Goal: Transaction & Acquisition: Purchase product/service

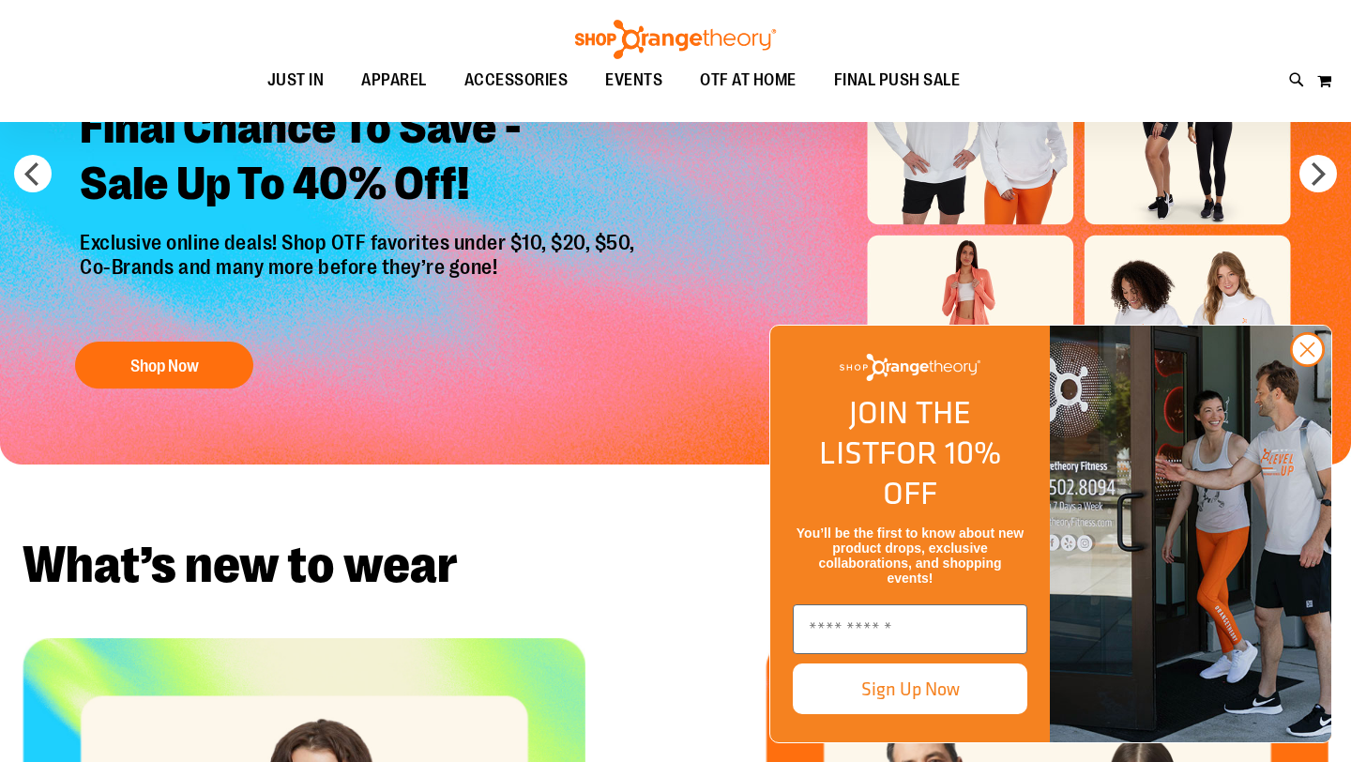
scroll to position [193, 0]
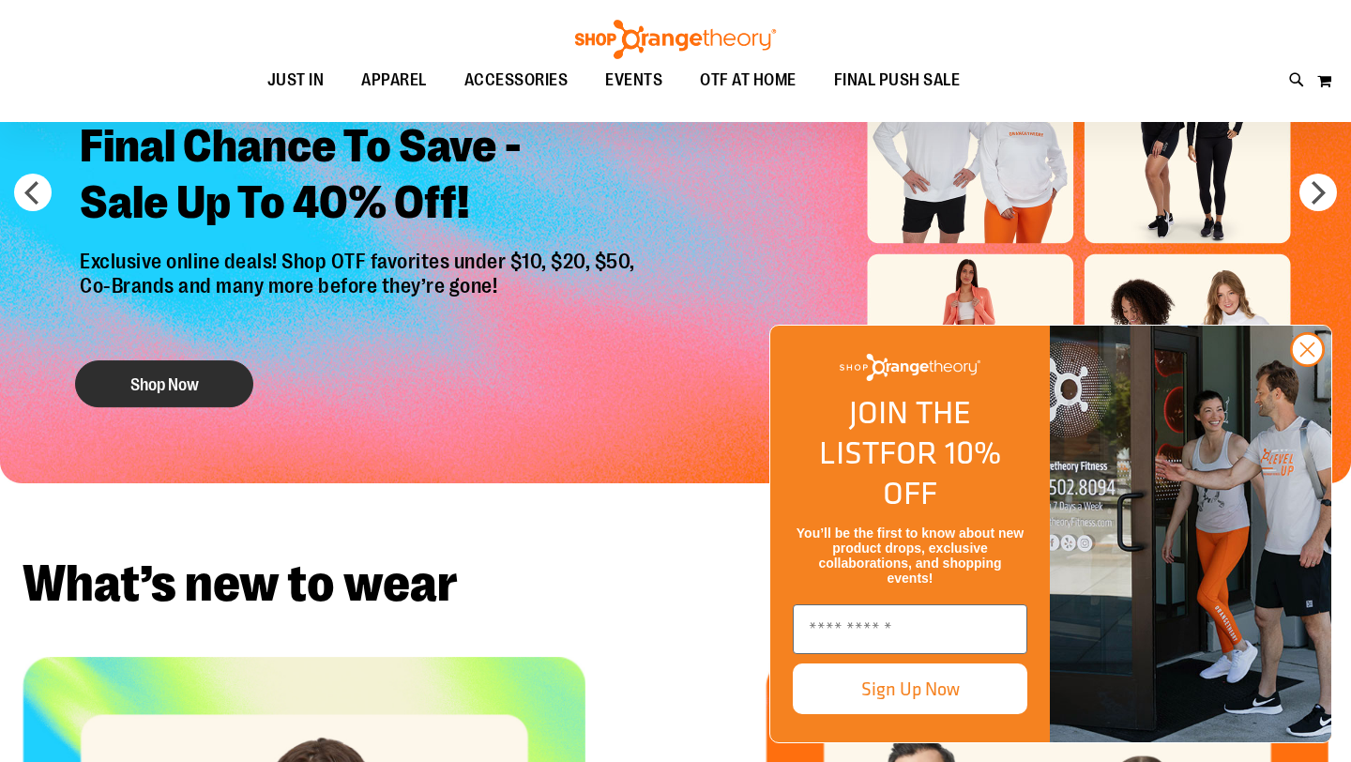
click at [159, 392] on button "Shop Now" at bounding box center [164, 383] width 178 height 47
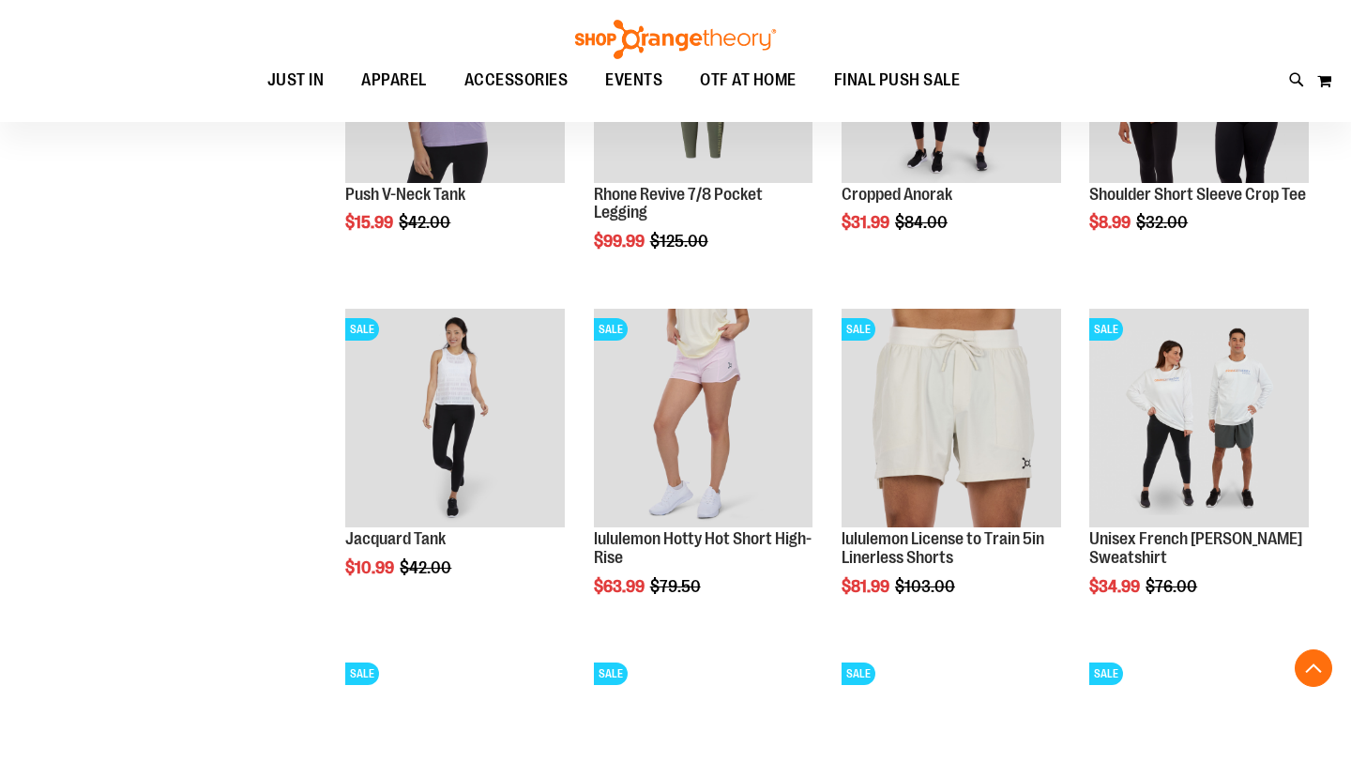
scroll to position [1458, 0]
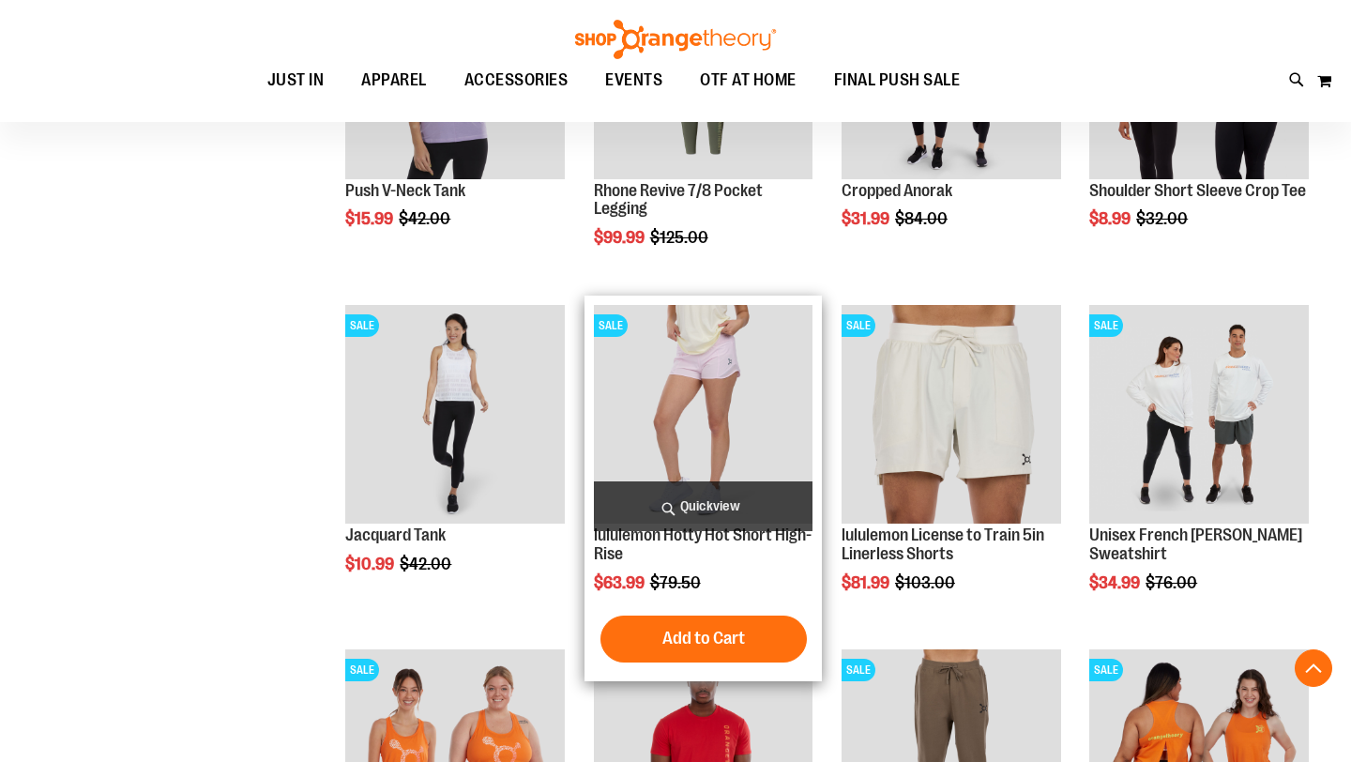
click at [652, 430] on img "product" at bounding box center [704, 415] width 220 height 220
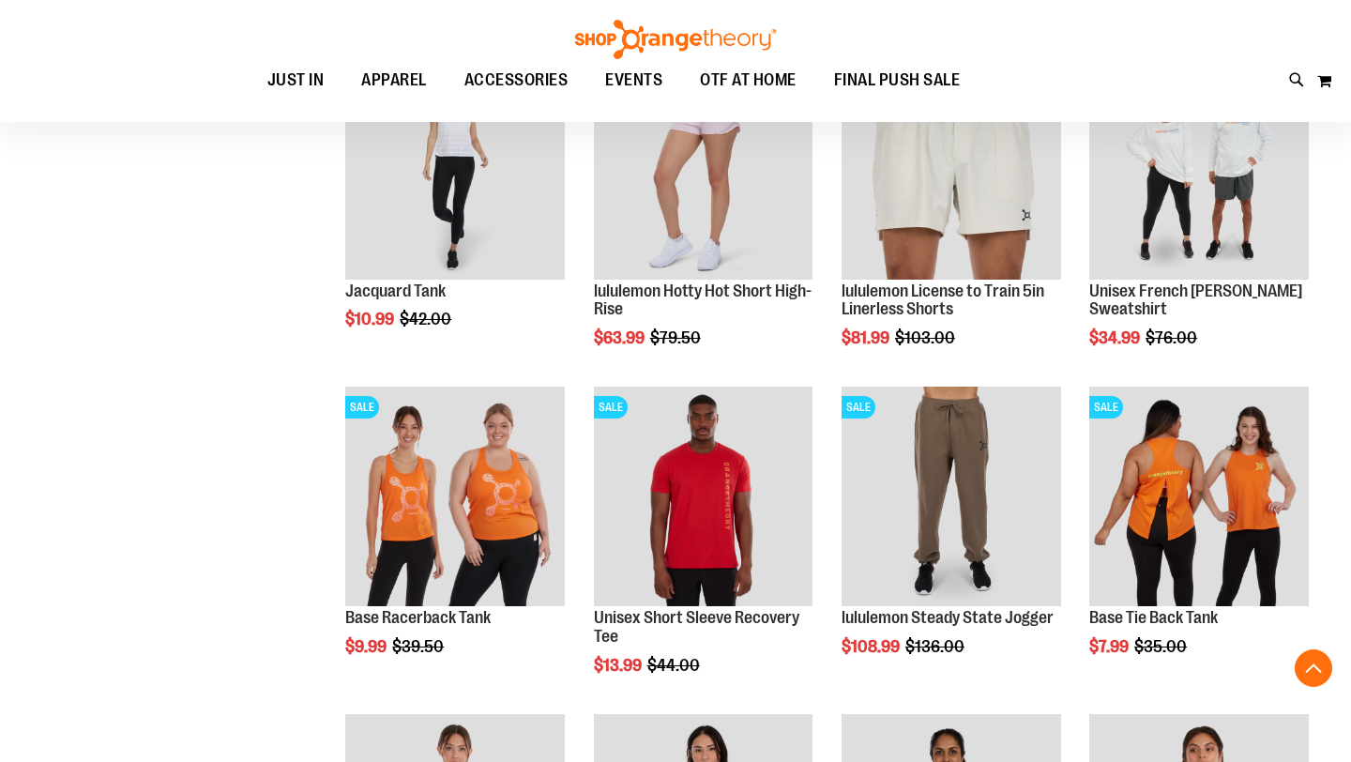
scroll to position [455, 0]
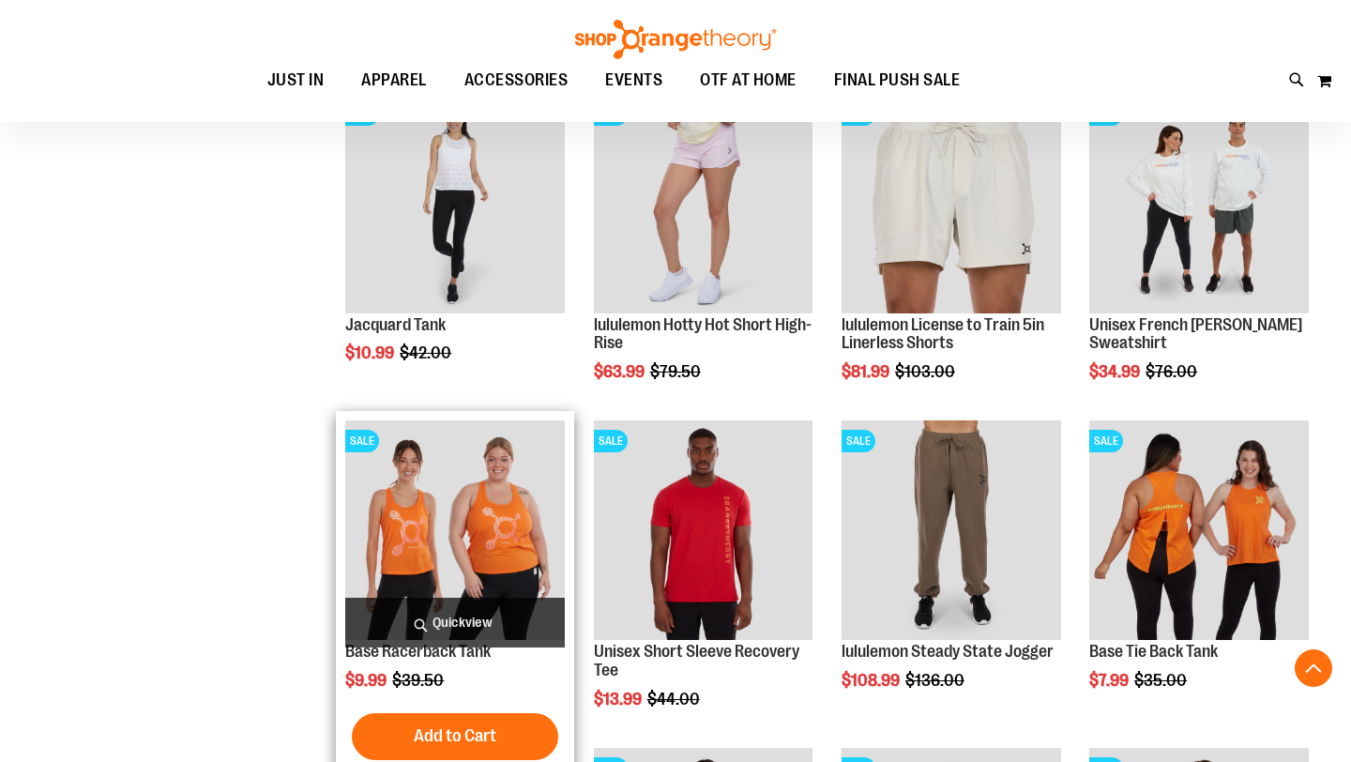
click at [387, 523] on img "product" at bounding box center [455, 530] width 220 height 220
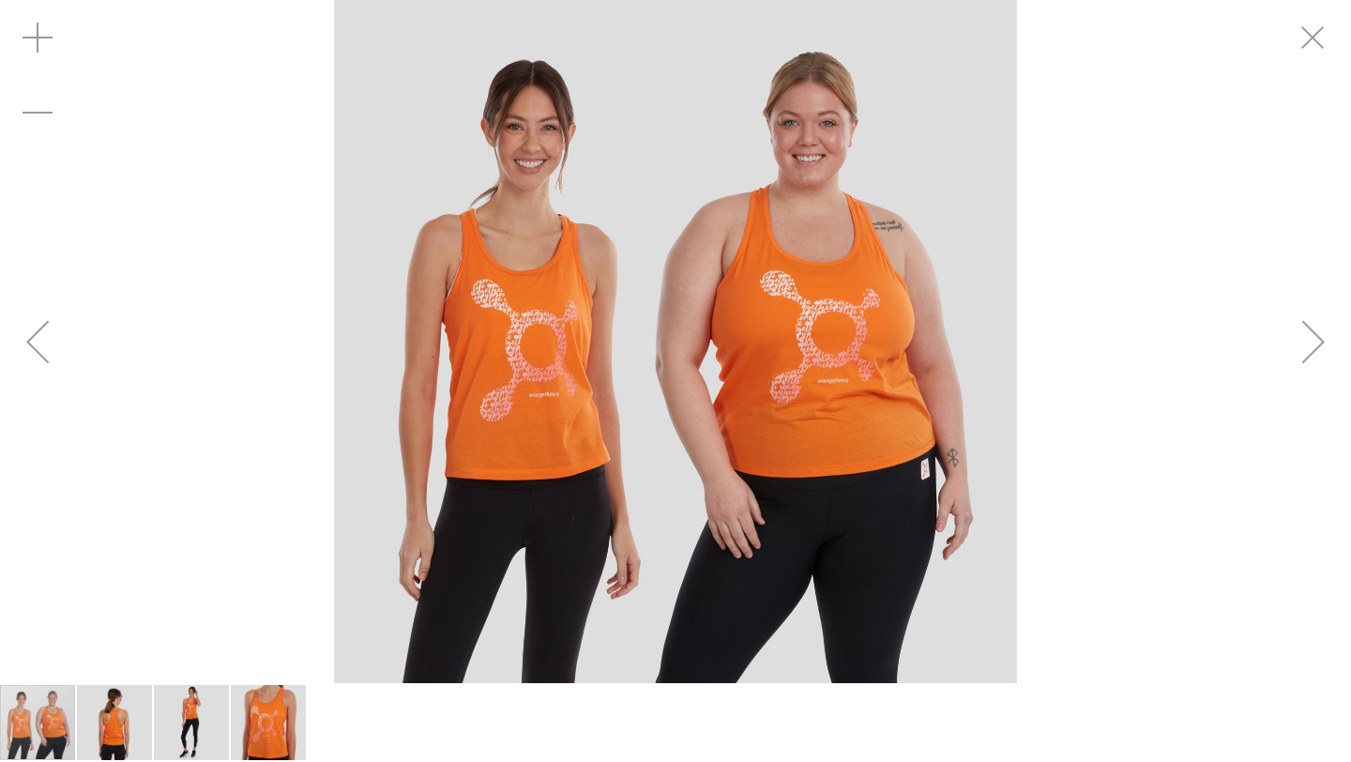
click at [537, 311] on img "carousel" at bounding box center [675, 341] width 683 height 683
click at [250, 730] on img "image 4 of 4" at bounding box center [268, 722] width 75 height 75
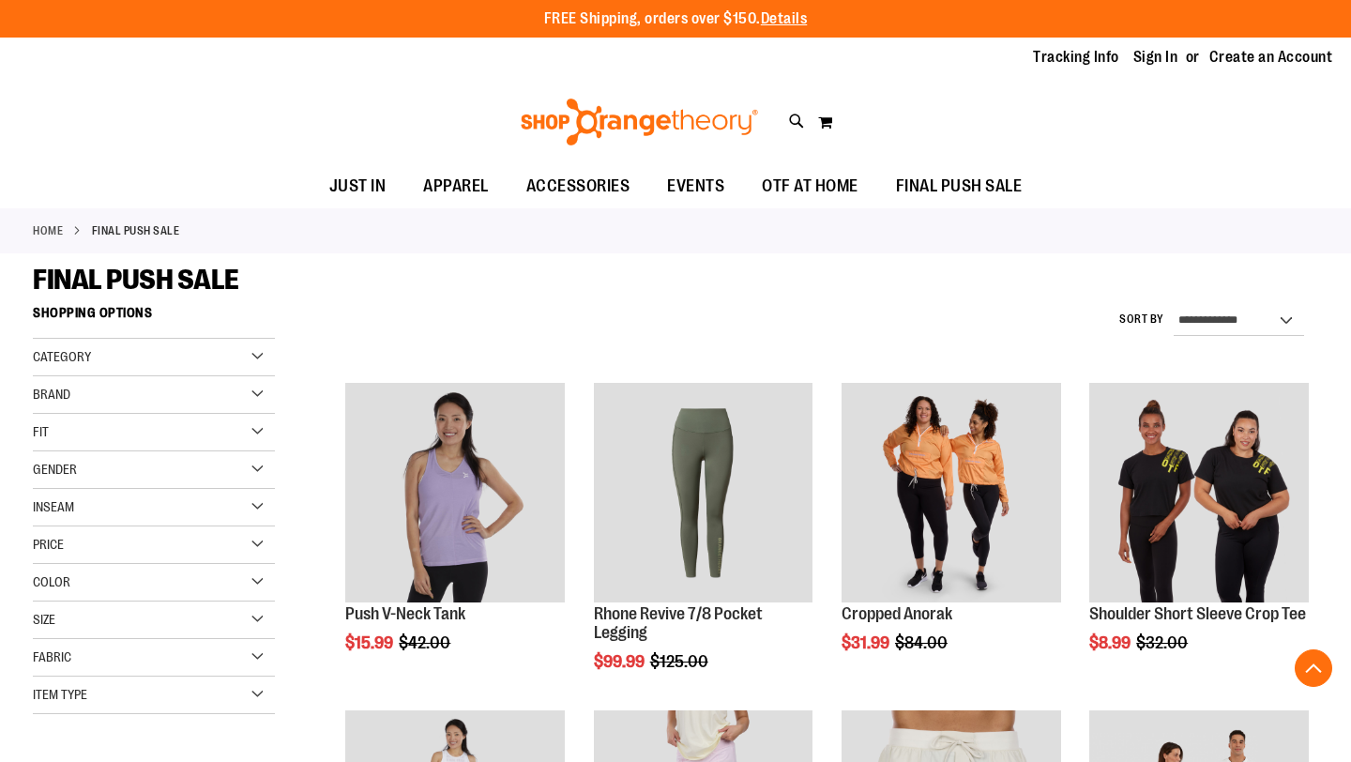
scroll to position [616, 0]
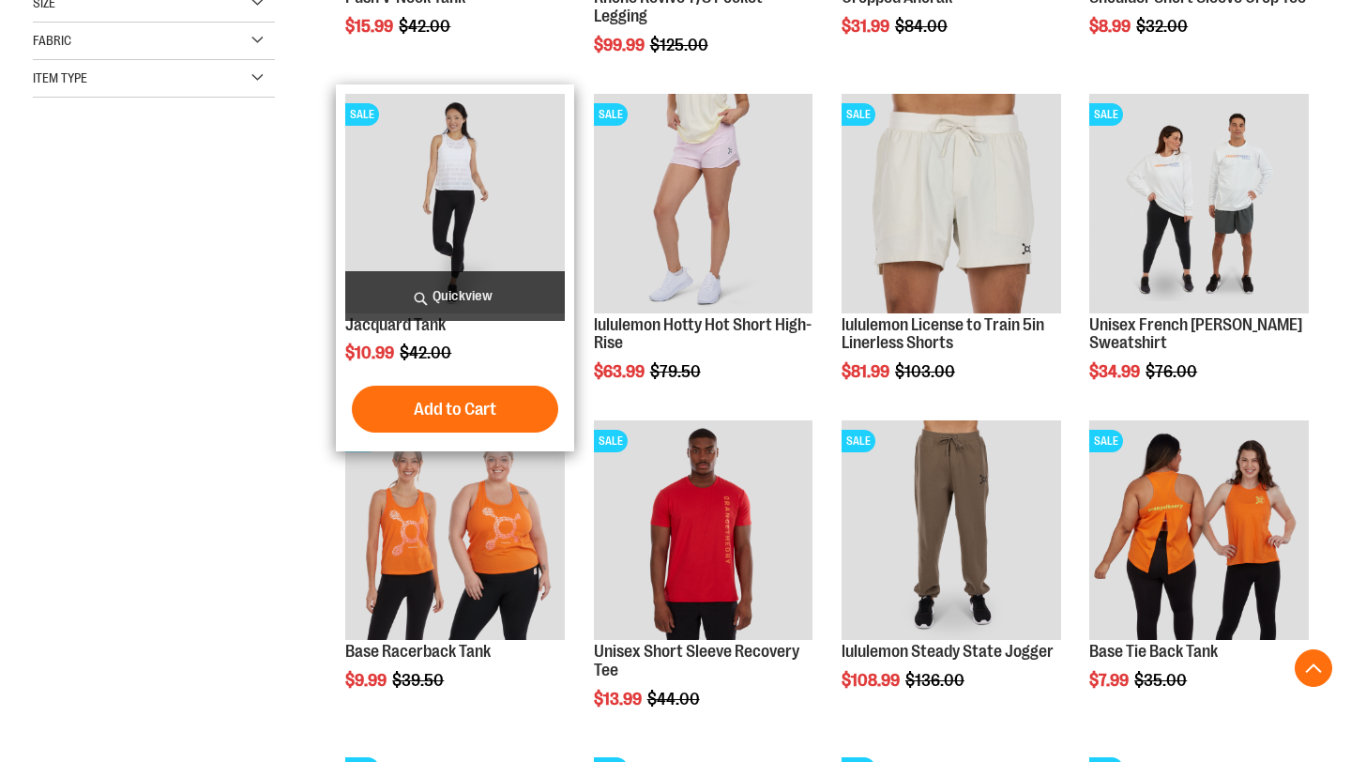
click at [485, 123] on img "product" at bounding box center [455, 204] width 220 height 220
